Goal: Task Accomplishment & Management: Manage account settings

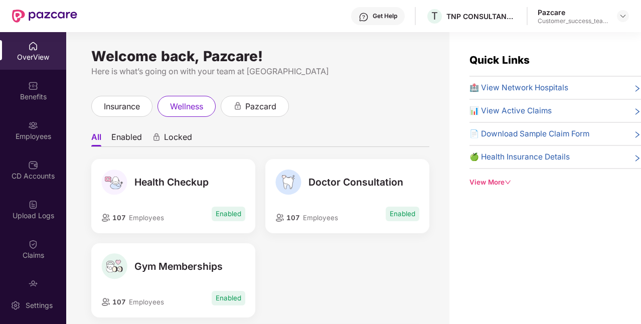
scroll to position [432, 0]
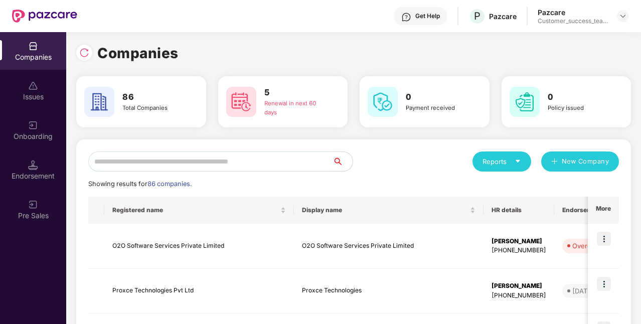
click at [155, 164] on input "text" at bounding box center [210, 161] width 244 height 20
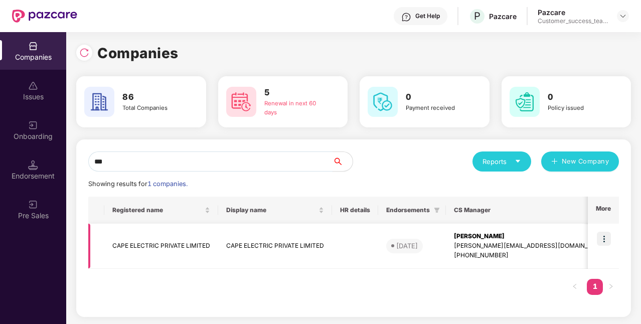
type input "***"
click at [606, 237] on img at bounding box center [604, 239] width 14 height 14
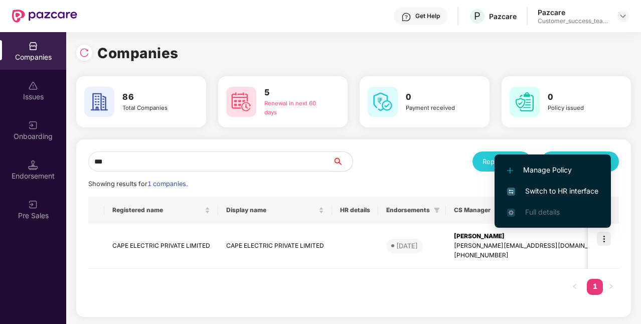
click at [560, 191] on span "Switch to HR interface" at bounding box center [552, 191] width 91 height 11
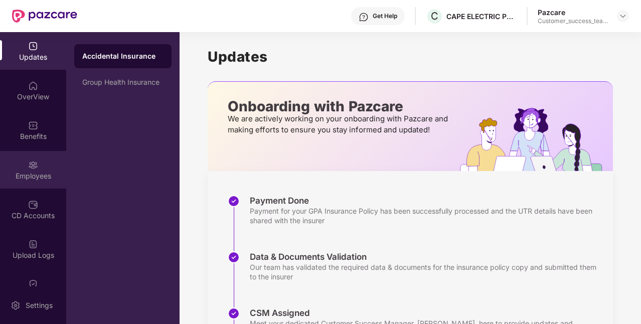
click at [16, 169] on div "Employees" at bounding box center [33, 170] width 66 height 38
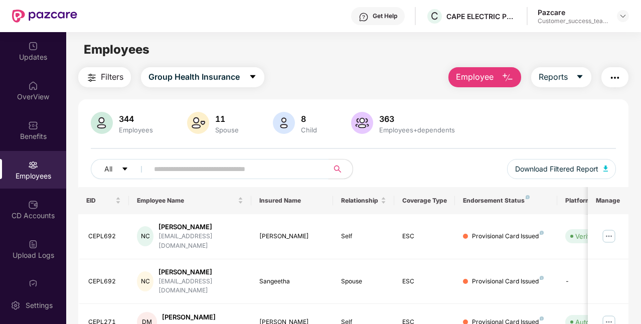
click at [170, 169] on input "text" at bounding box center [234, 168] width 161 height 15
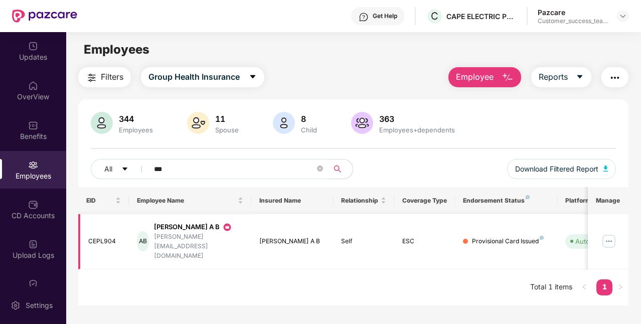
type input "***"
click at [607, 233] on img at bounding box center [609, 241] width 16 height 16
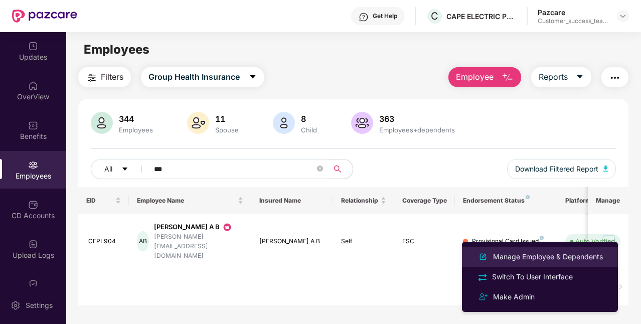
click at [572, 254] on div "Manage Employee & Dependents" at bounding box center [548, 256] width 114 height 11
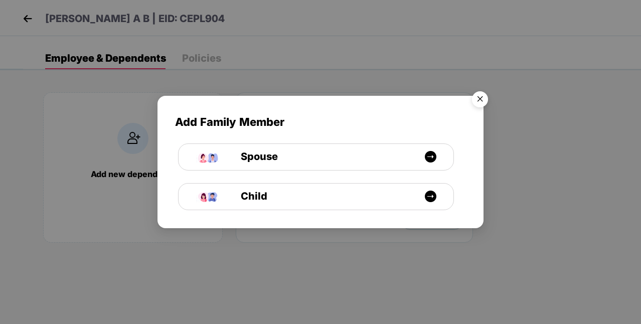
click at [481, 96] on img "Close" at bounding box center [480, 101] width 28 height 28
